Goal: Information Seeking & Learning: Find specific fact

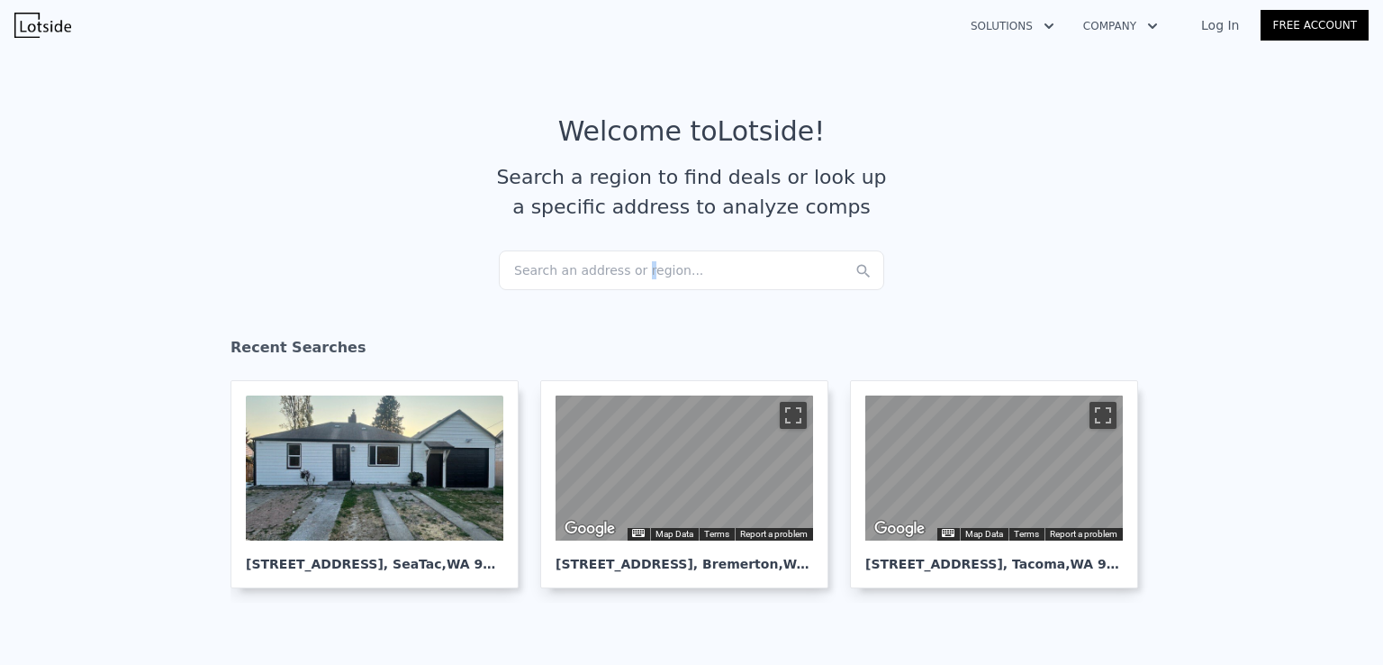
click at [621, 261] on div "Search an address or region..." at bounding box center [691, 270] width 385 height 40
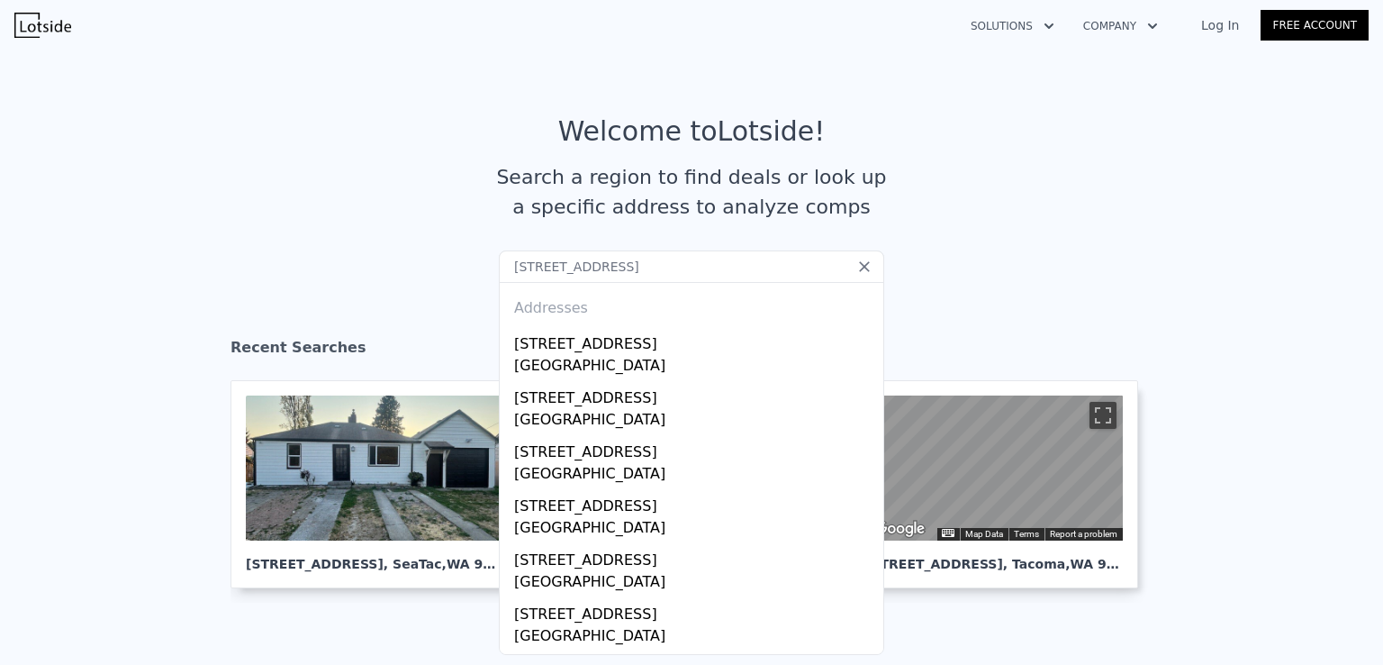
type input "[STREET_ADDRESS]"
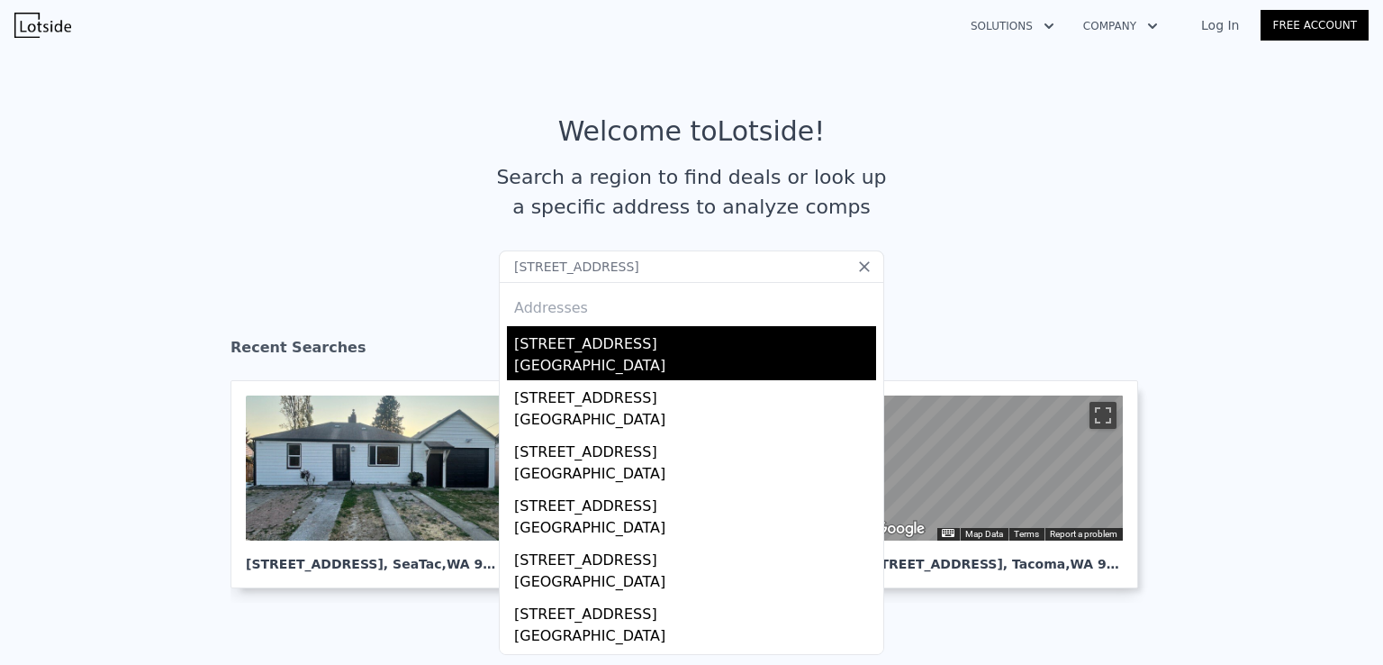
click at [612, 344] on div "[STREET_ADDRESS]" at bounding box center [695, 340] width 362 height 29
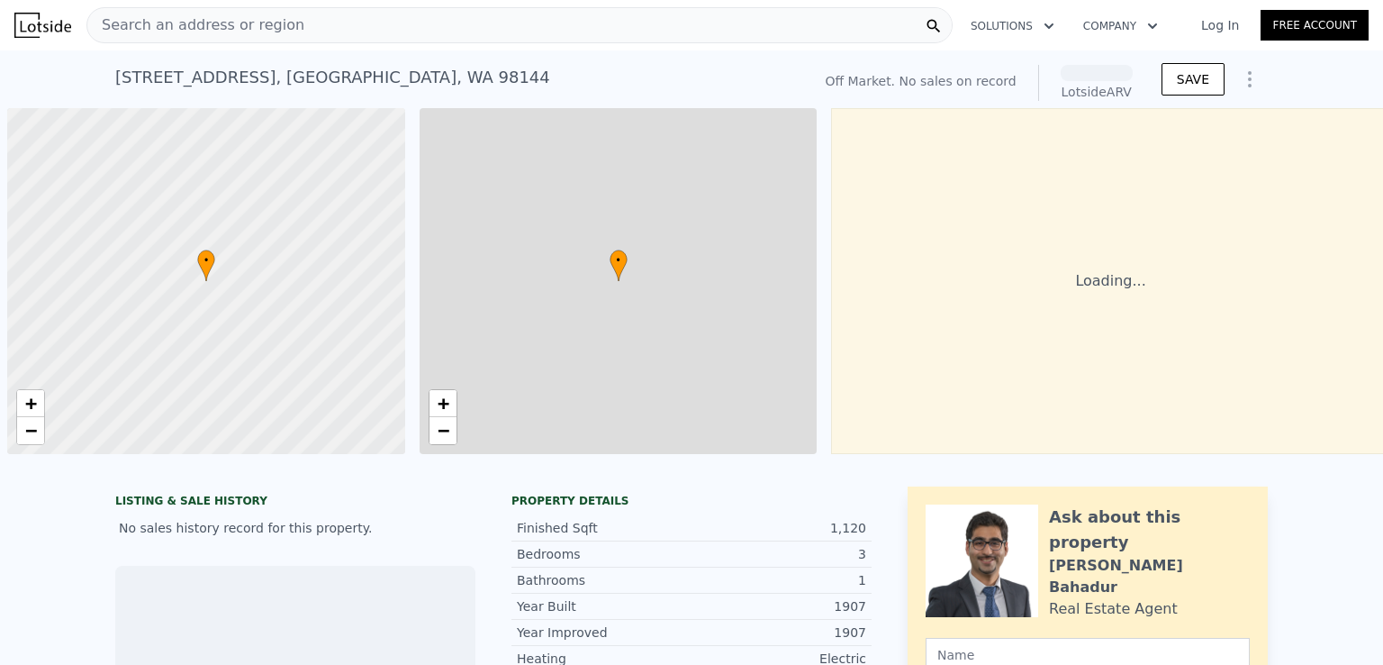
scroll to position [0, 7]
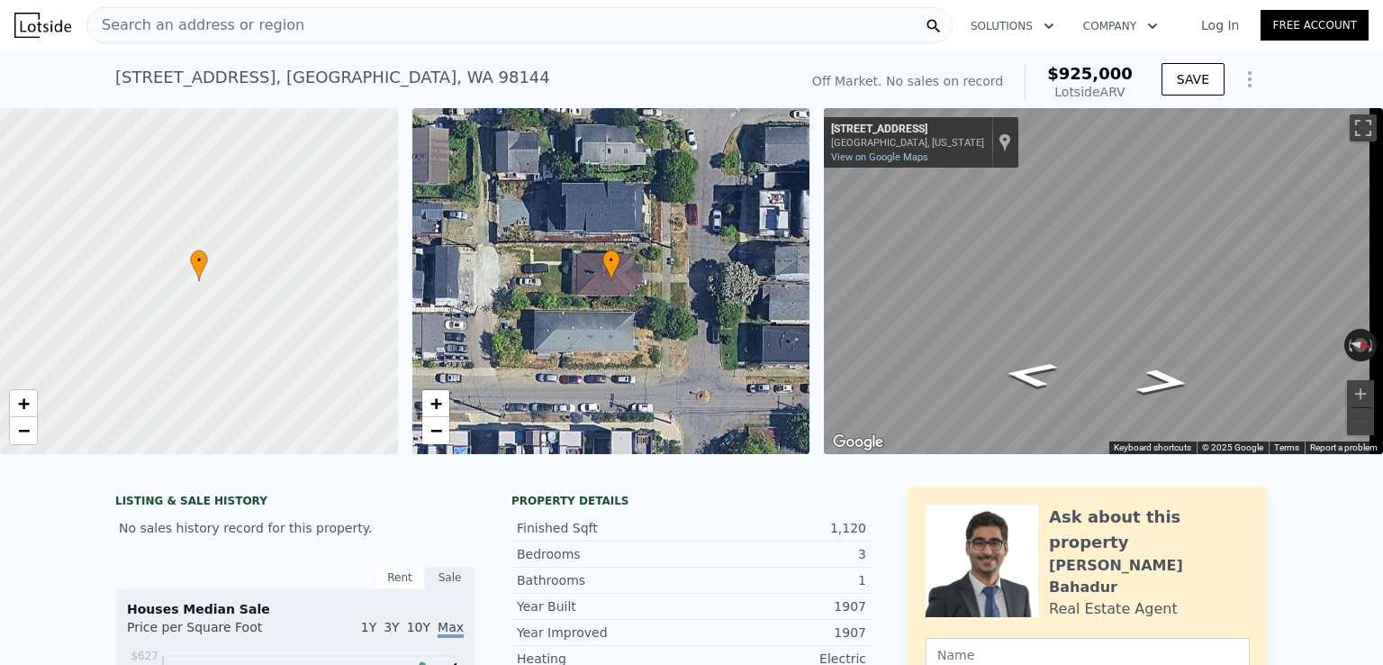
click at [1088, 68] on span "$925,000" at bounding box center [1090, 73] width 86 height 19
copy span "$925,000"
click at [241, 16] on span "Search an address or region" at bounding box center [195, 25] width 217 height 22
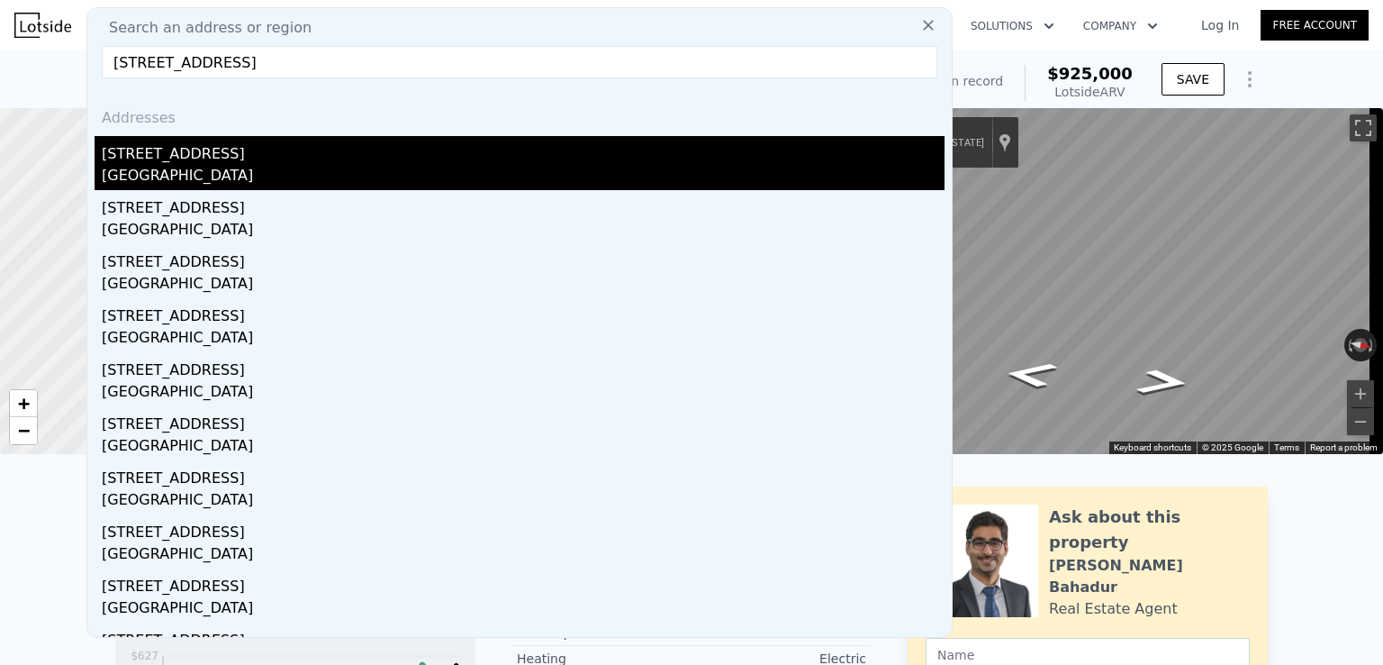
type input "[STREET_ADDRESS]"
click at [248, 167] on div "[GEOGRAPHIC_DATA]" at bounding box center [523, 177] width 843 height 25
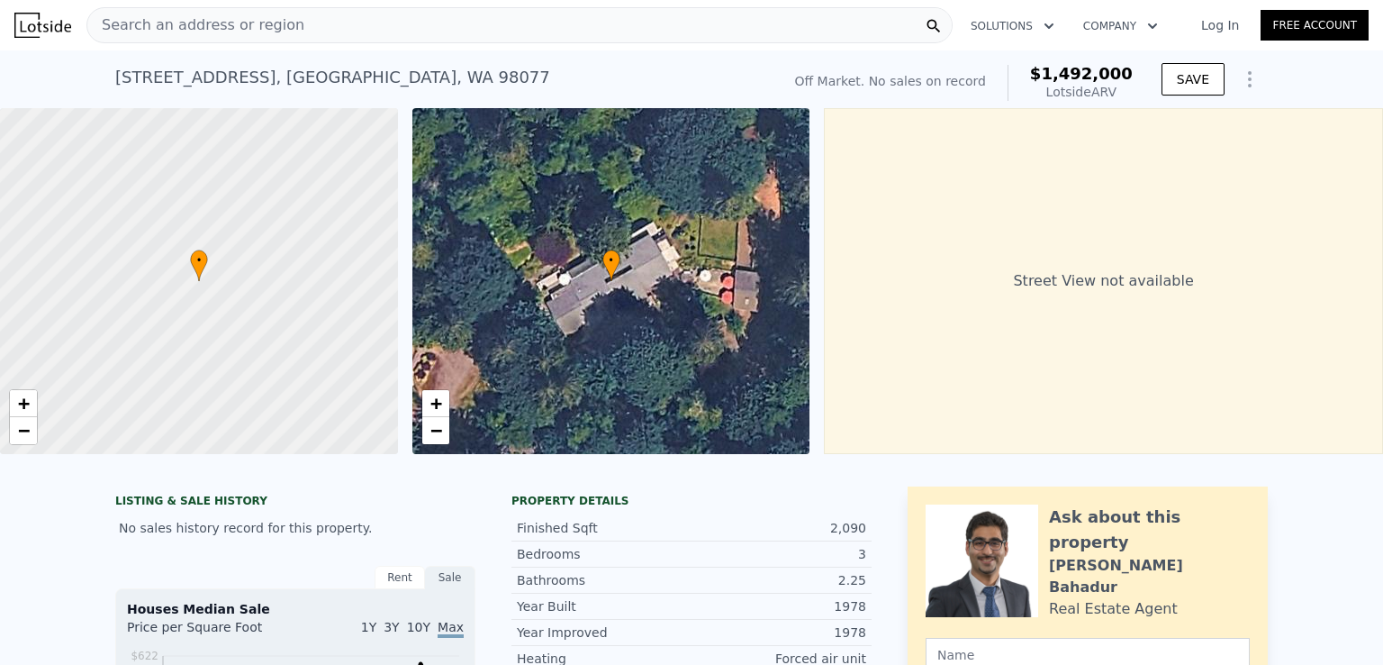
click at [1077, 77] on span "$1,492,000" at bounding box center [1081, 73] width 103 height 19
copy span "$1,492,000"
click at [314, 19] on div "Search an address or region" at bounding box center [519, 25] width 866 height 36
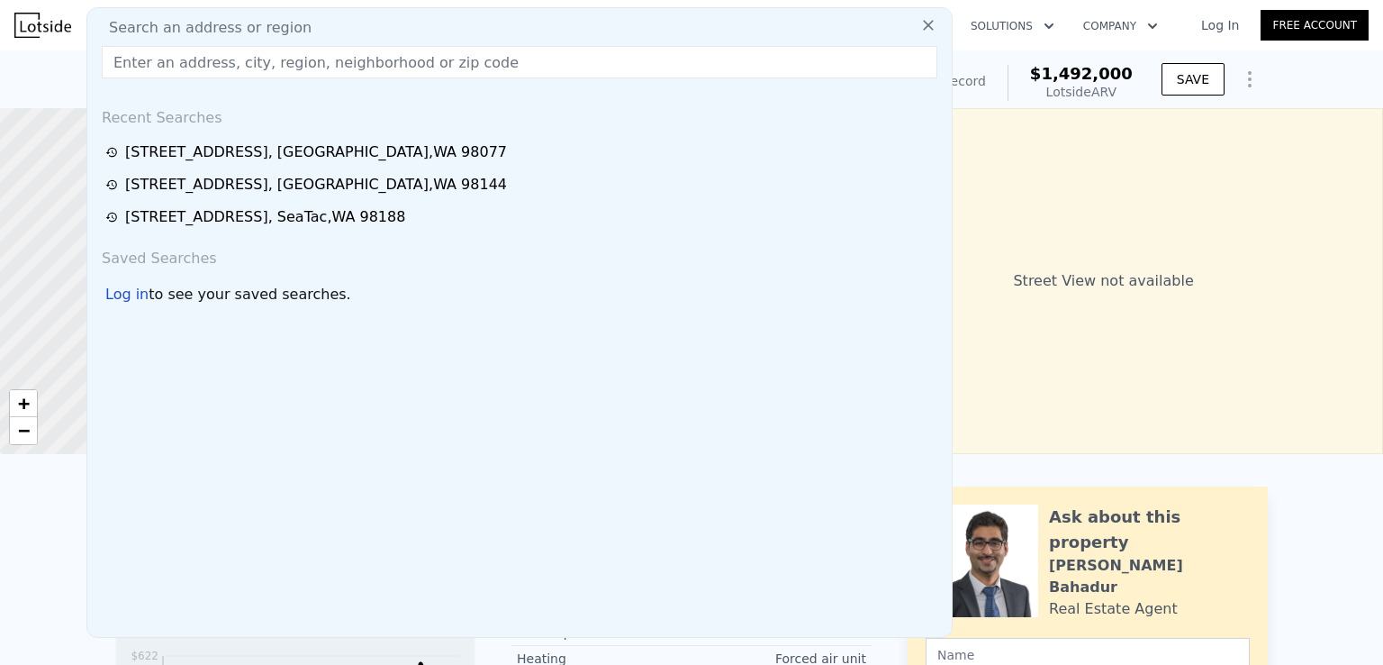
click at [314, 19] on div "Search an address or region" at bounding box center [520, 28] width 850 height 22
click at [333, 76] on input "text" at bounding box center [520, 62] width 836 height 32
paste input "[STREET_ADDRESS][PERSON_NAME]"
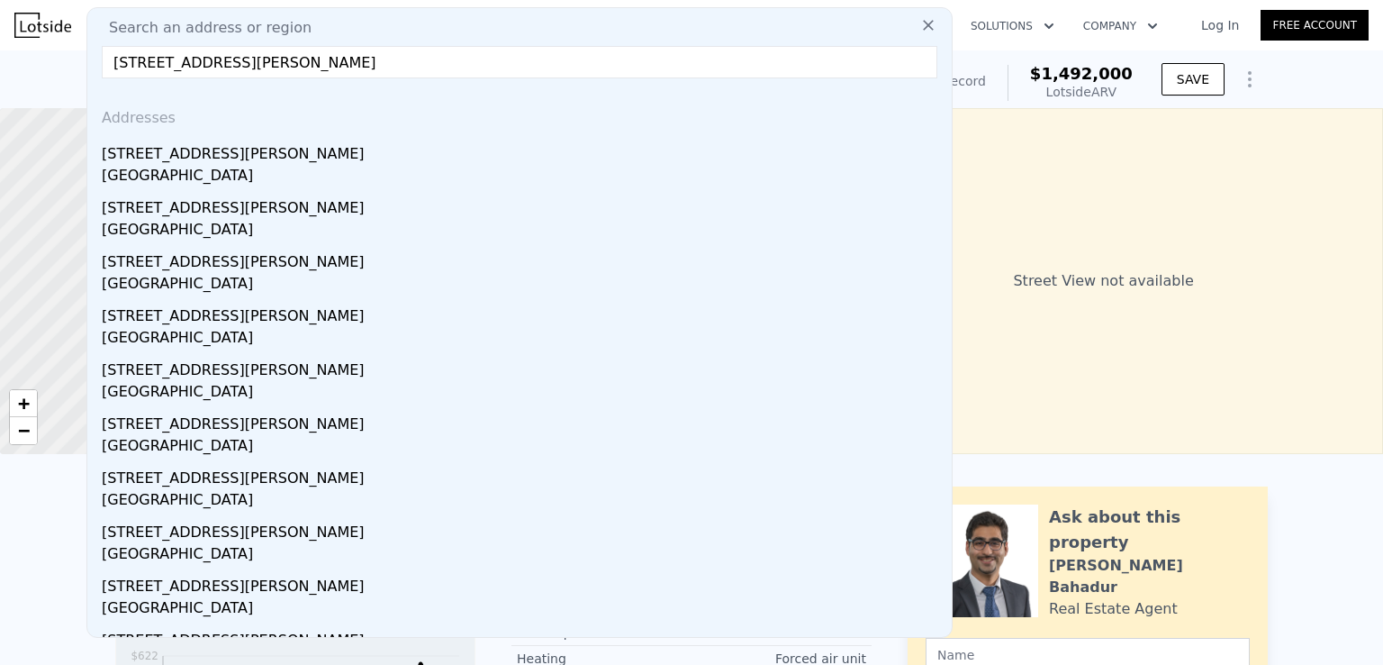
drag, startPoint x: 411, startPoint y: 63, endPoint x: 245, endPoint y: 65, distance: 165.7
click at [245, 65] on input "[STREET_ADDRESS][PERSON_NAME]" at bounding box center [520, 62] width 836 height 32
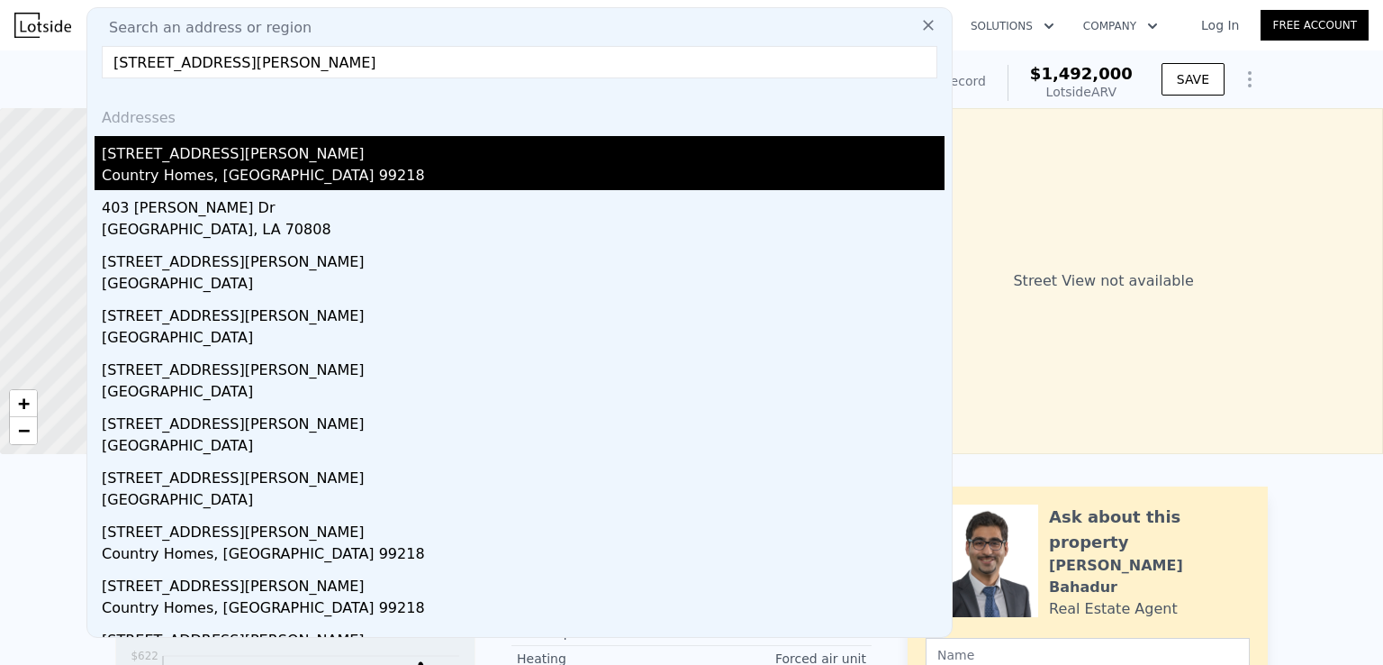
type input "[STREET_ADDRESS][PERSON_NAME]"
click at [335, 172] on div "Country Homes, [GEOGRAPHIC_DATA] 99218" at bounding box center [523, 177] width 843 height 25
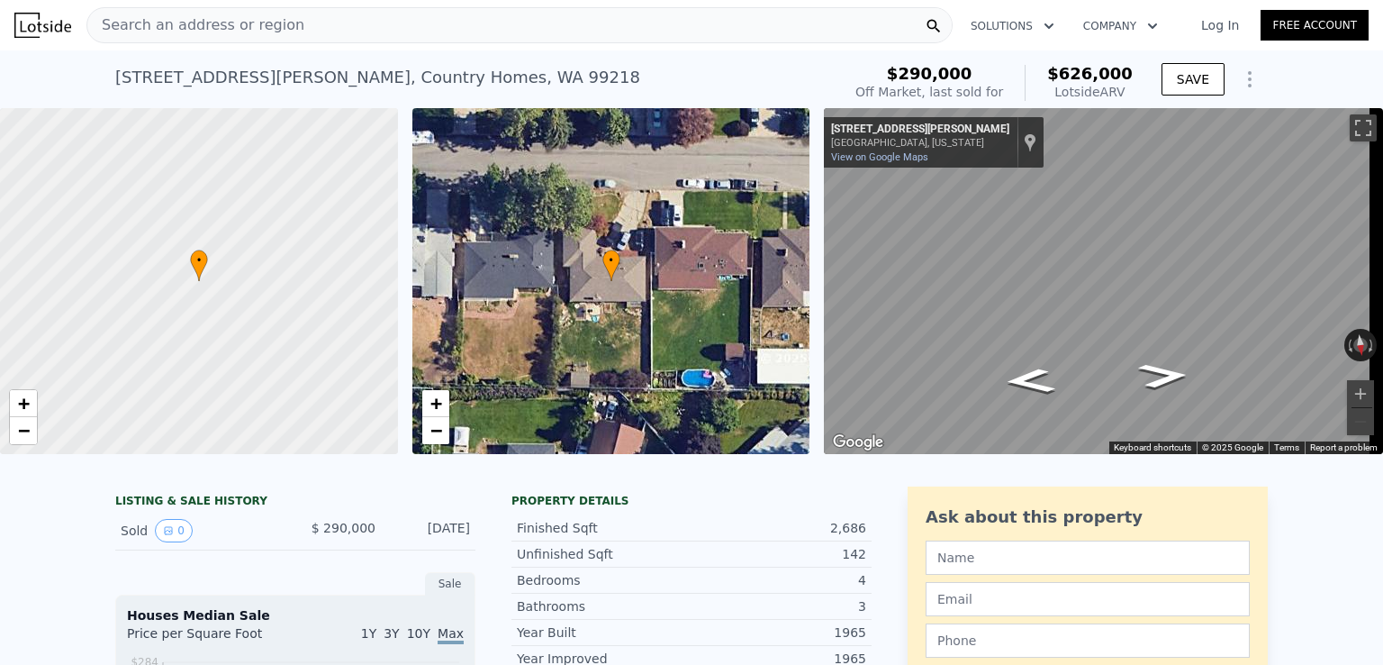
click at [1091, 77] on span "$626,000" at bounding box center [1090, 73] width 86 height 19
copy span "$626,000"
